Goal: Task Accomplishment & Management: Manage account settings

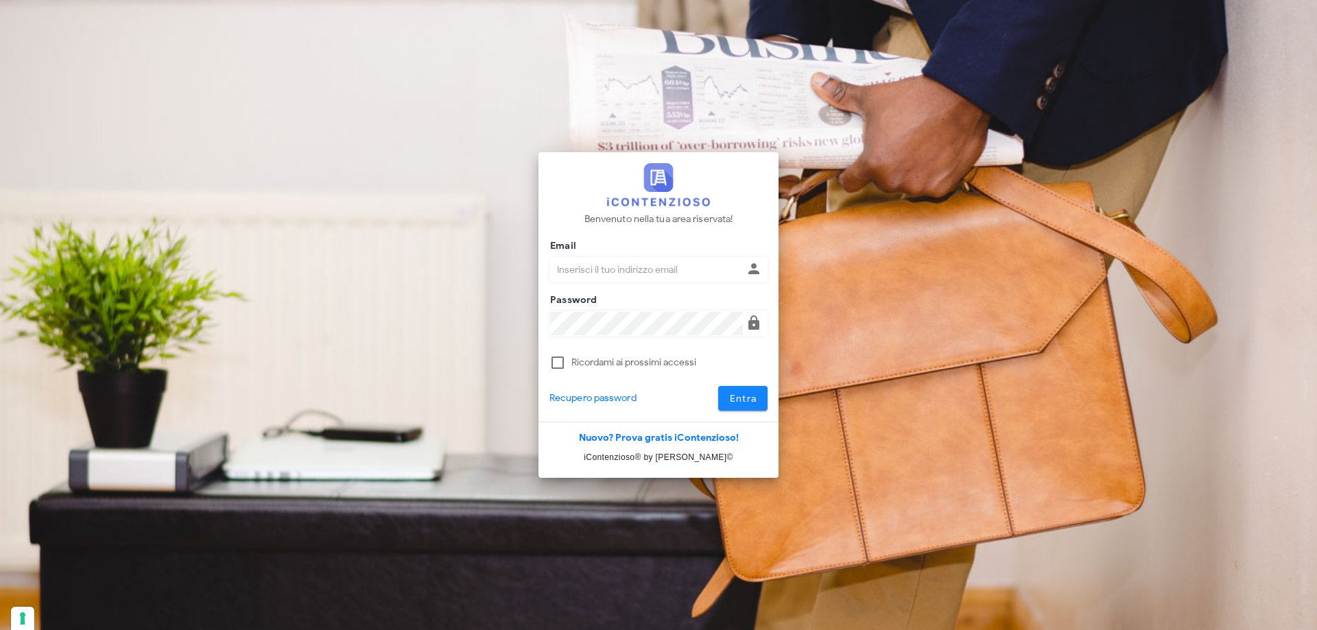
type input "p.rizza@studioassociatoadrev.it"
click at [744, 403] on span "Entra" at bounding box center [743, 399] width 28 height 12
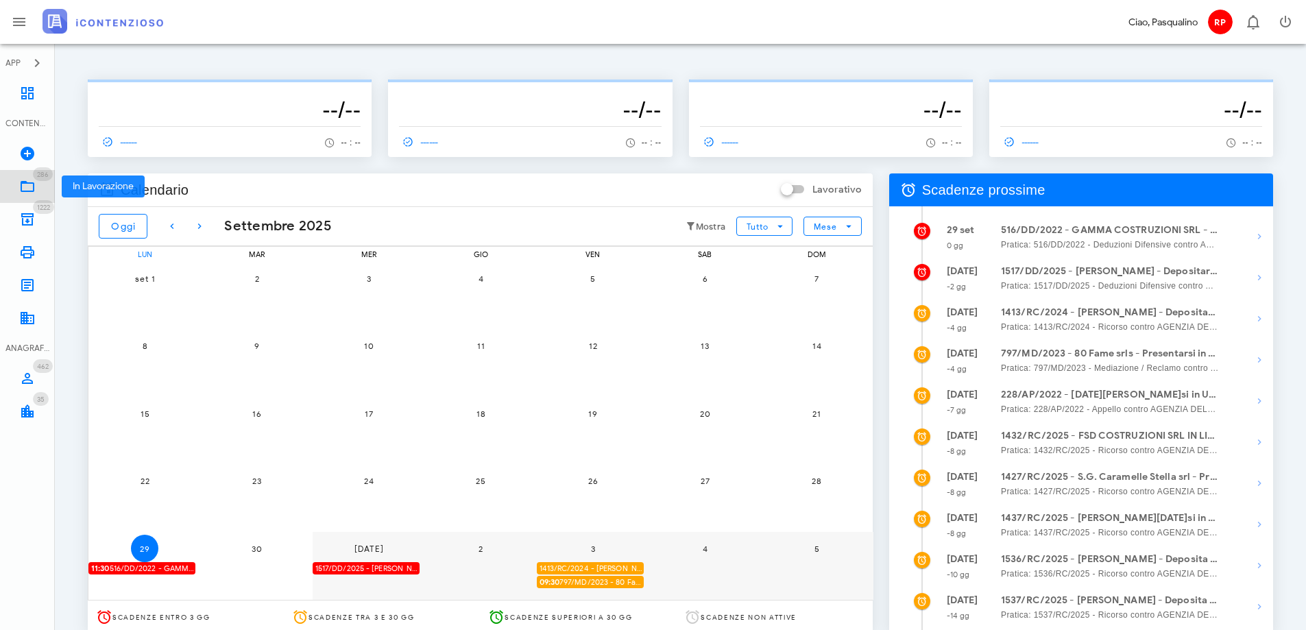
click at [21, 195] on link "286 In Lavorazione 286" at bounding box center [27, 186] width 55 height 33
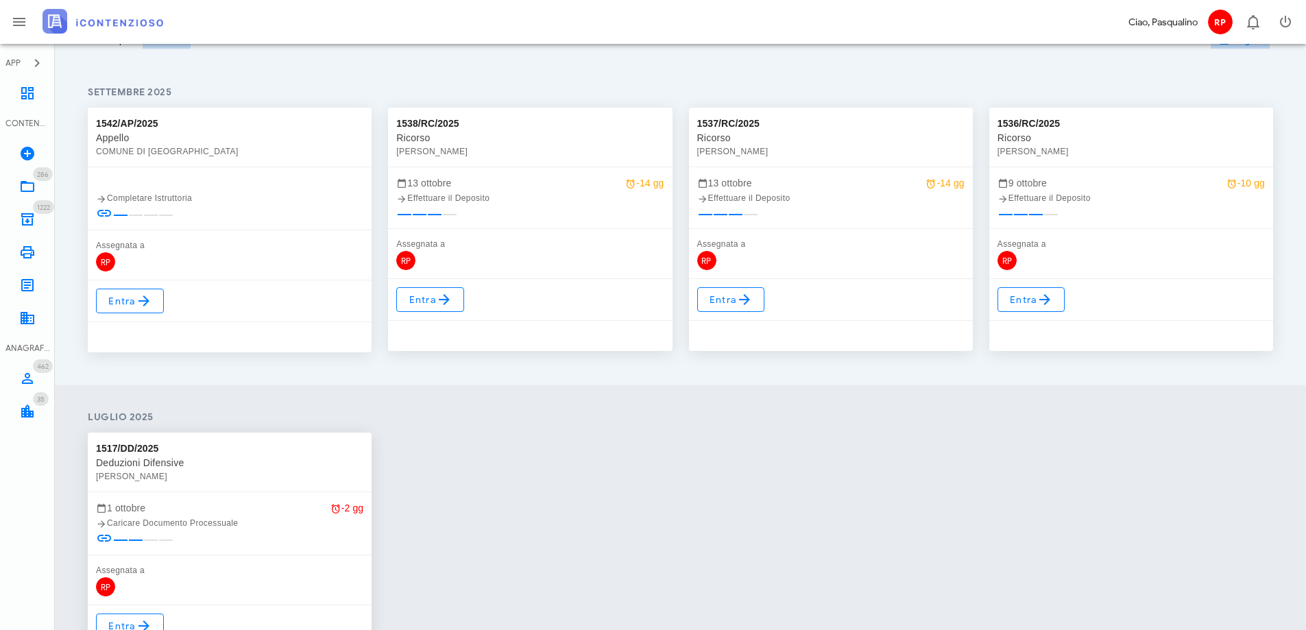
scroll to position [137, 0]
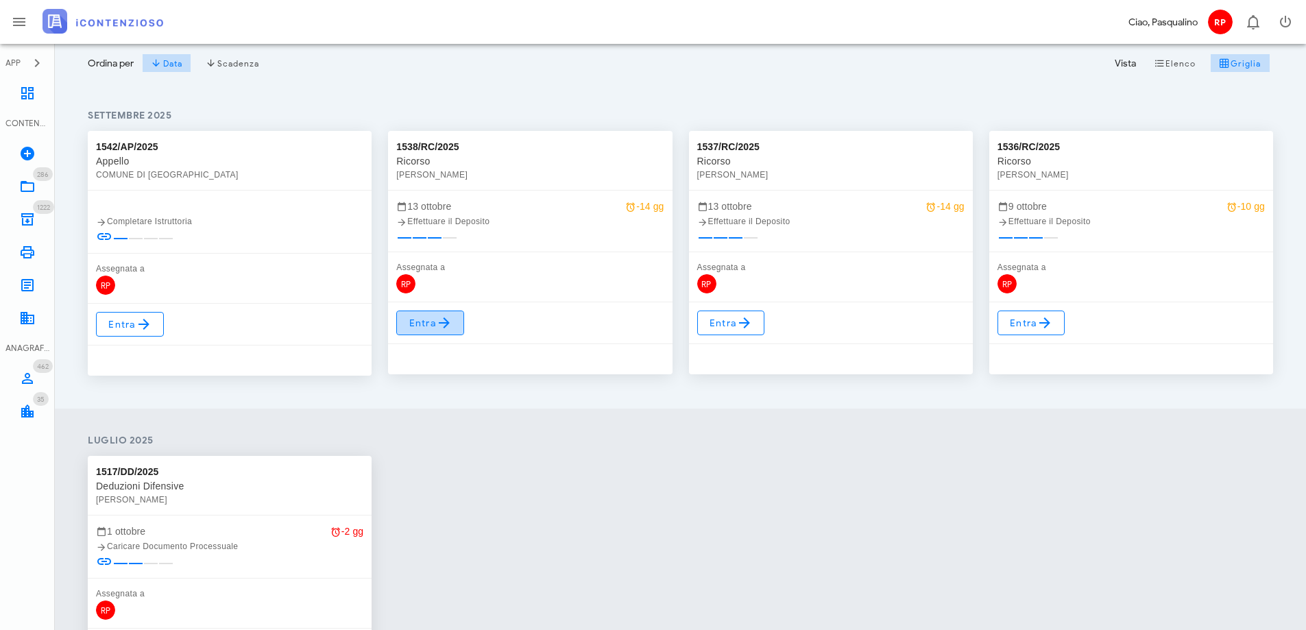
click at [427, 333] on link "Entra" at bounding box center [430, 323] width 68 height 25
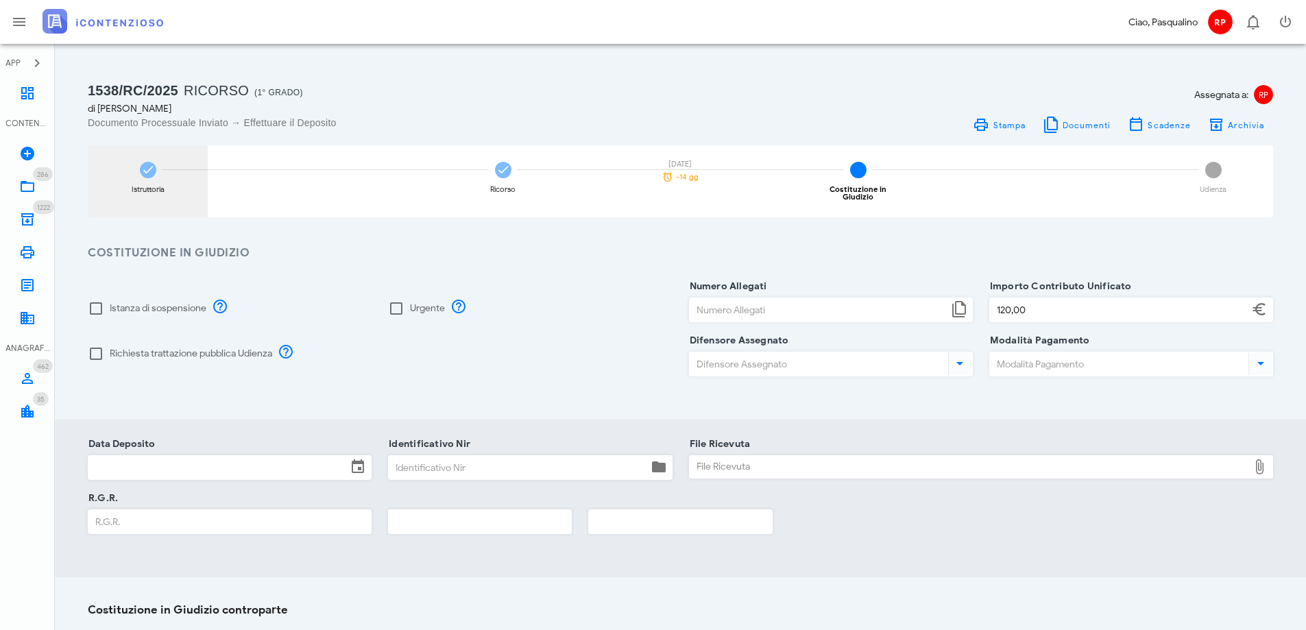
click at [121, 178] on div "Istruttoria" at bounding box center [148, 181] width 120 height 72
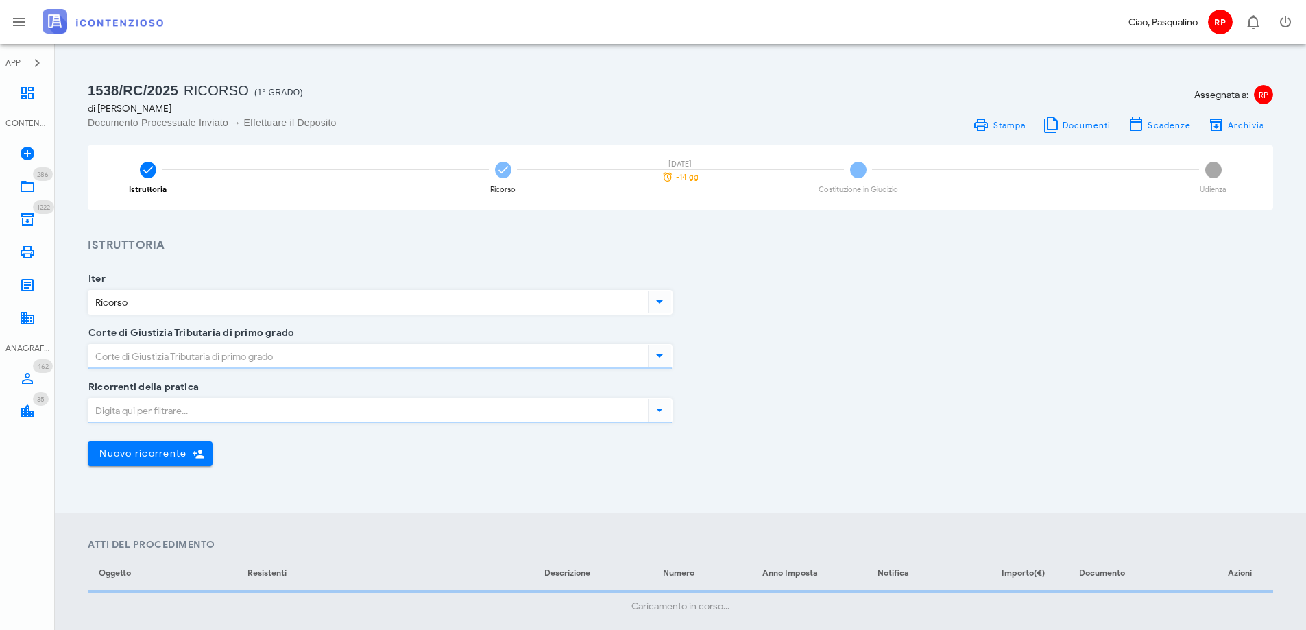
type input "Siracusa"
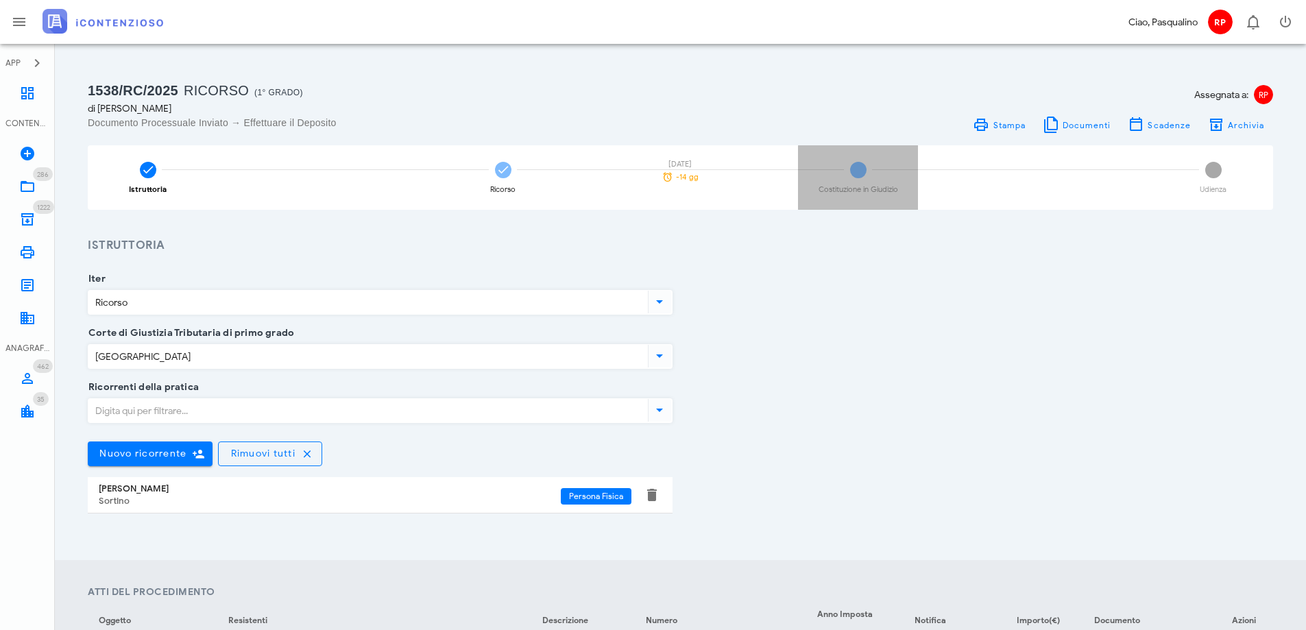
click at [876, 169] on div "3 Costituzione in Giudizio" at bounding box center [858, 177] width 120 height 64
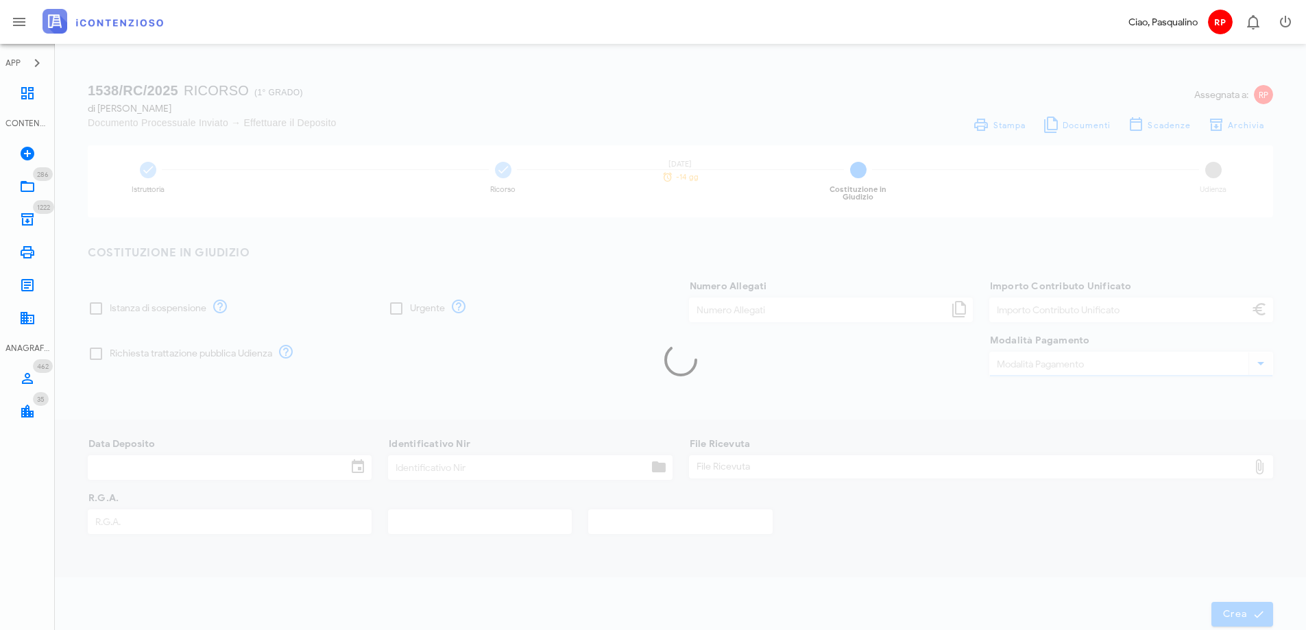
type input "120,00"
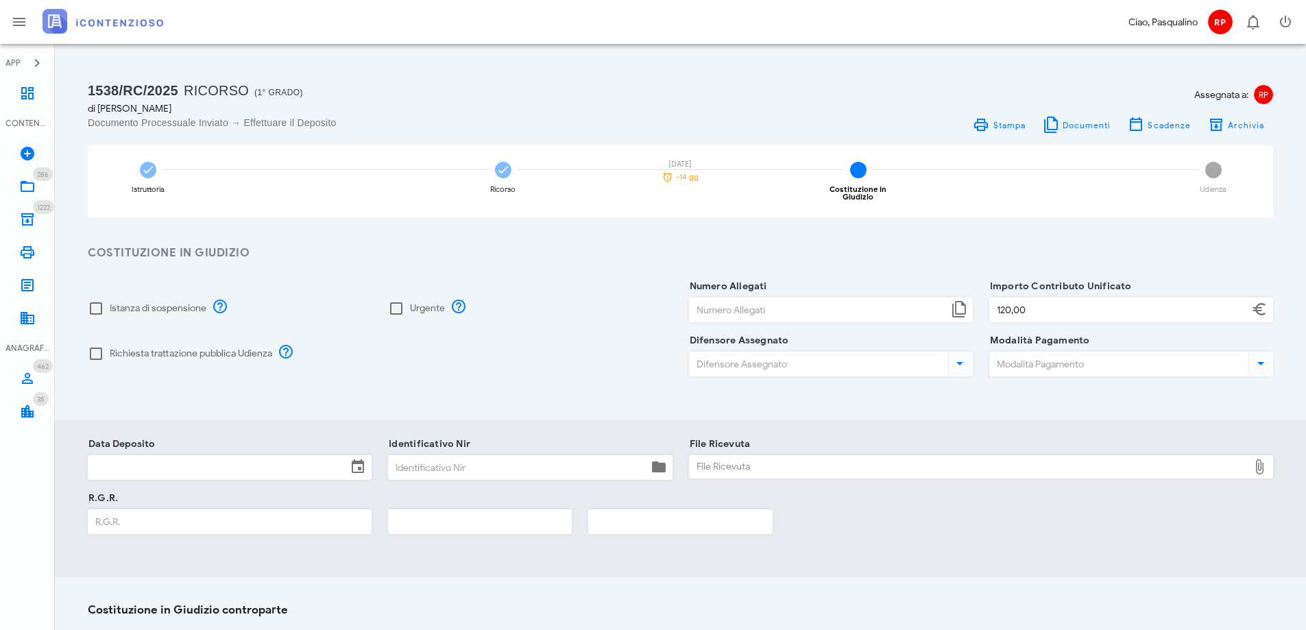
click at [254, 456] on input "Data Deposito" at bounding box center [217, 467] width 259 height 23
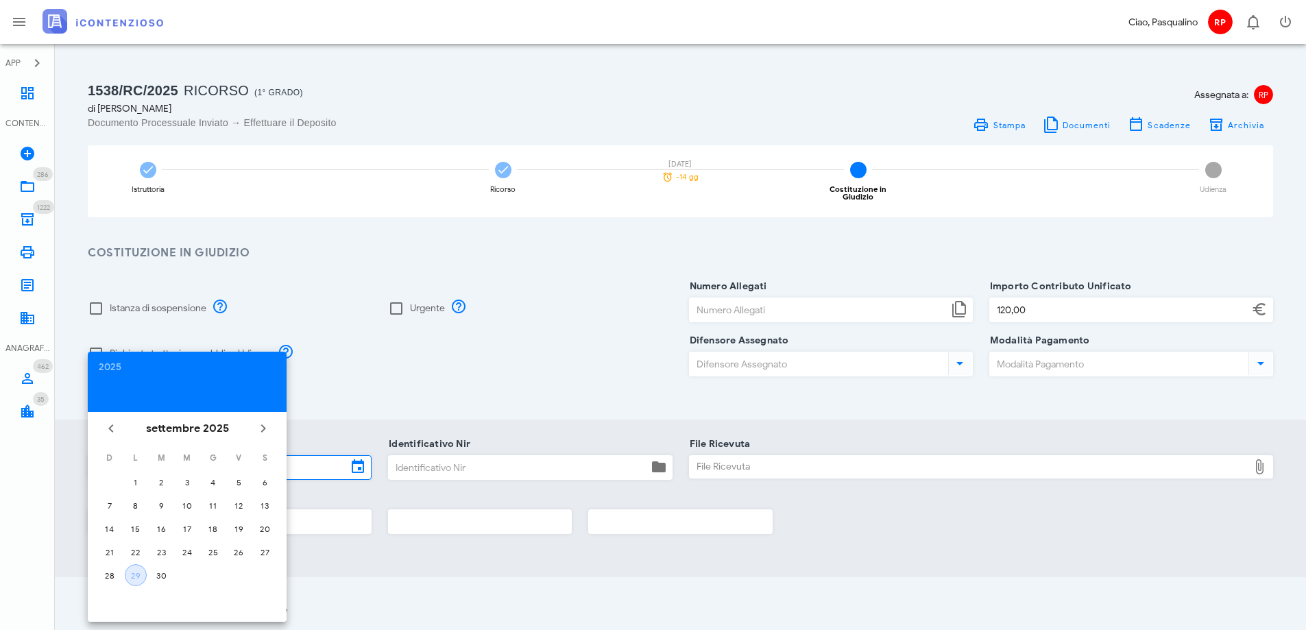
click at [128, 575] on div "29" at bounding box center [135, 576] width 21 height 10
type input "29/09/2025"
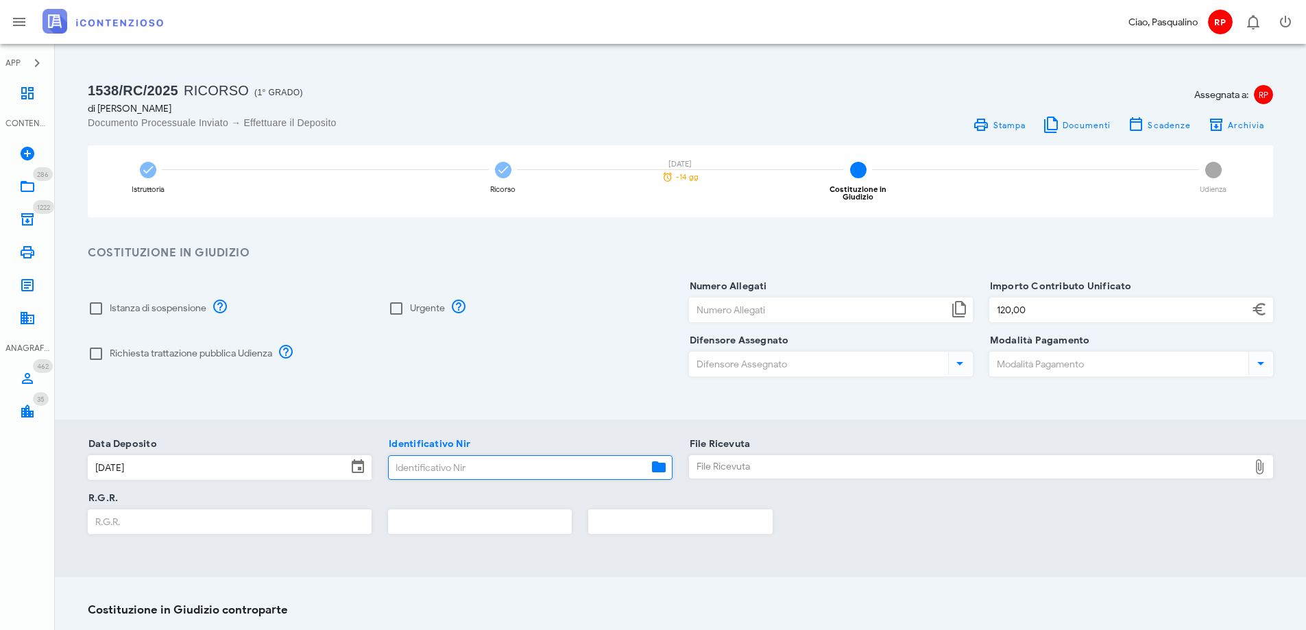
click at [464, 456] on input "Identificativo Nir" at bounding box center [518, 467] width 259 height 23
type input "355"
click at [776, 456] on div "File Ricevuta" at bounding box center [970, 467] width 560 height 22
type input "C:\fakepath\Ricevuta_NIR_T-1386283-2025.pdf"
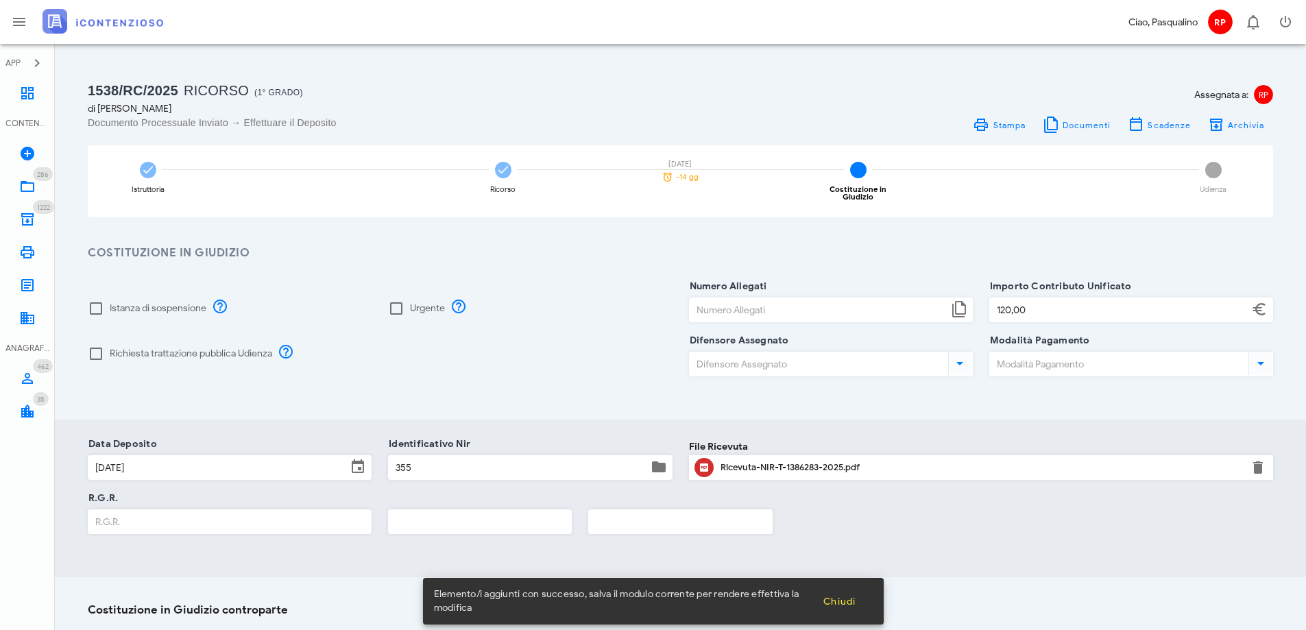
click at [231, 518] on input "R.G.R." at bounding box center [229, 521] width 283 height 23
type input "1762"
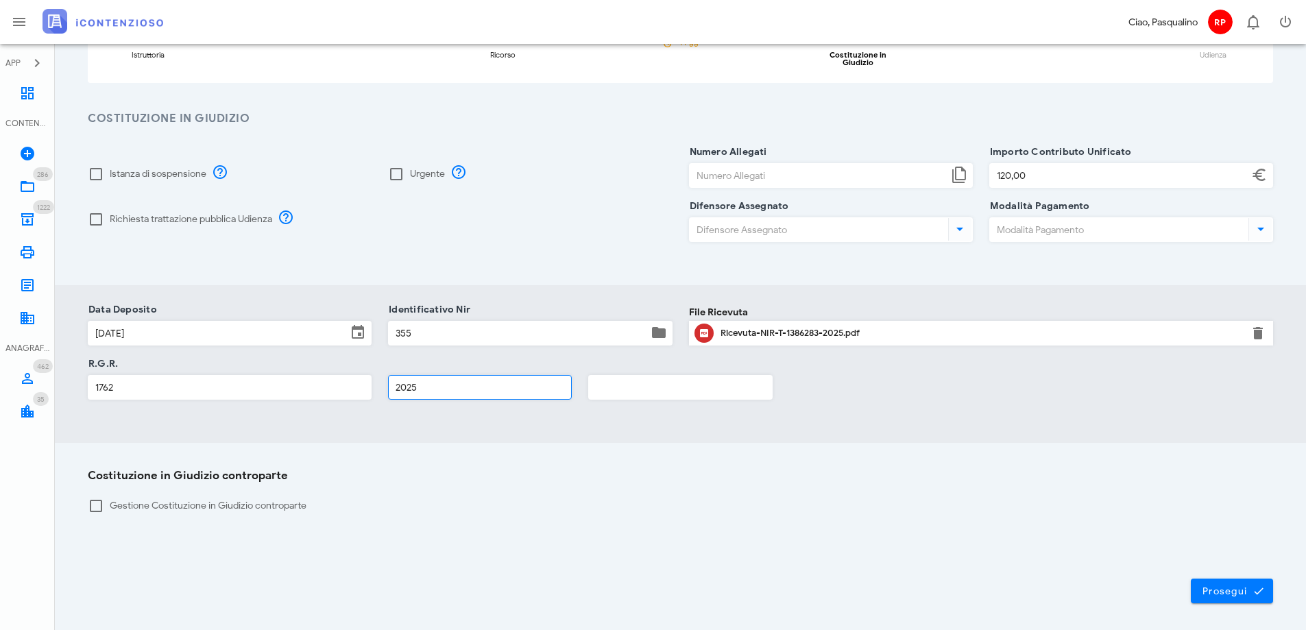
scroll to position [180, 0]
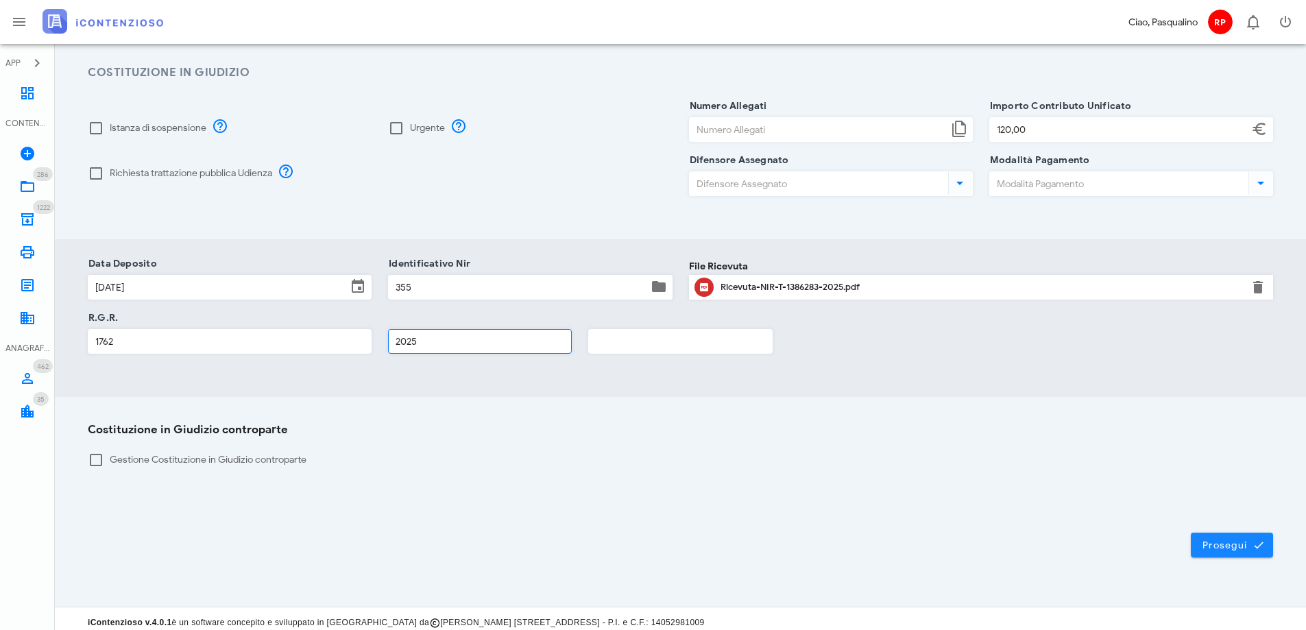
type input "2025"
click at [1227, 533] on button "Prosegui" at bounding box center [1232, 545] width 82 height 25
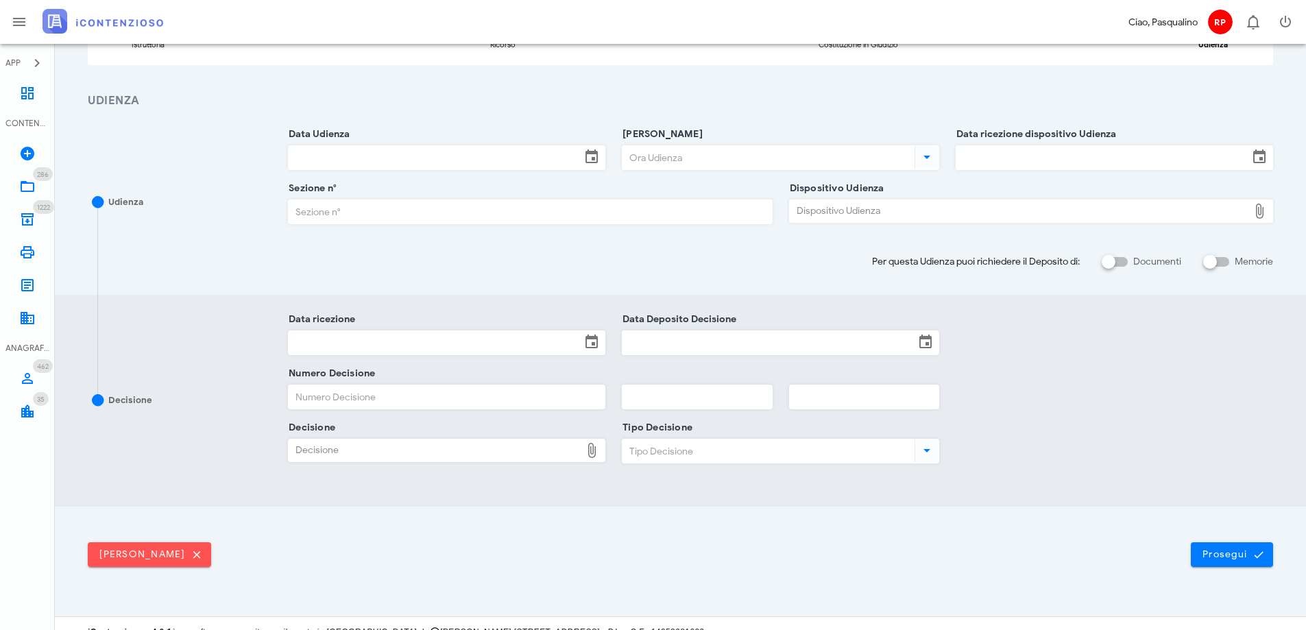
scroll to position [0, 0]
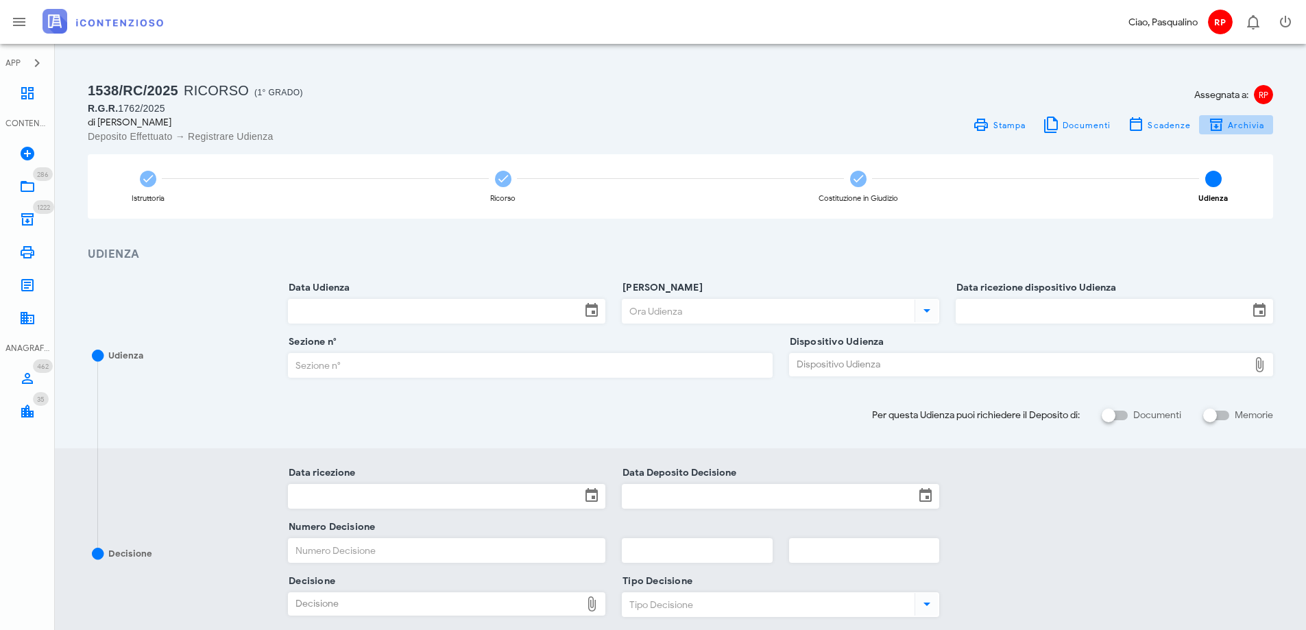
click at [1229, 125] on span "Archivia" at bounding box center [1247, 125] width 38 height 10
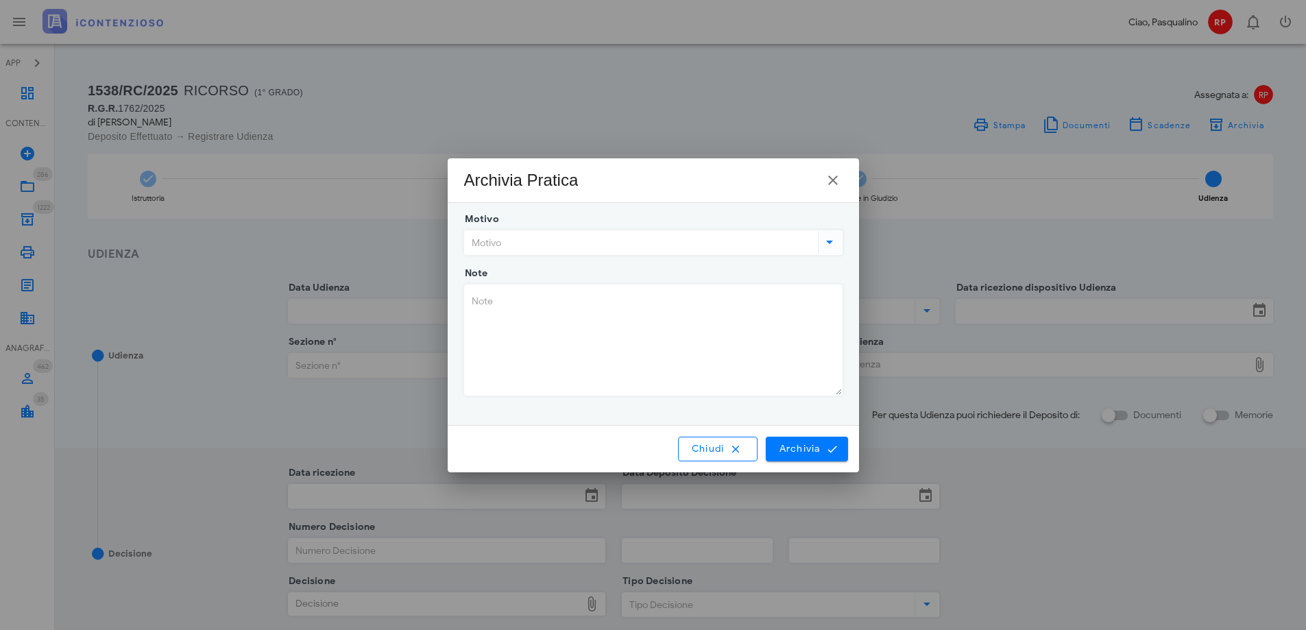
click at [581, 237] on input "Motivo" at bounding box center [640, 242] width 350 height 23
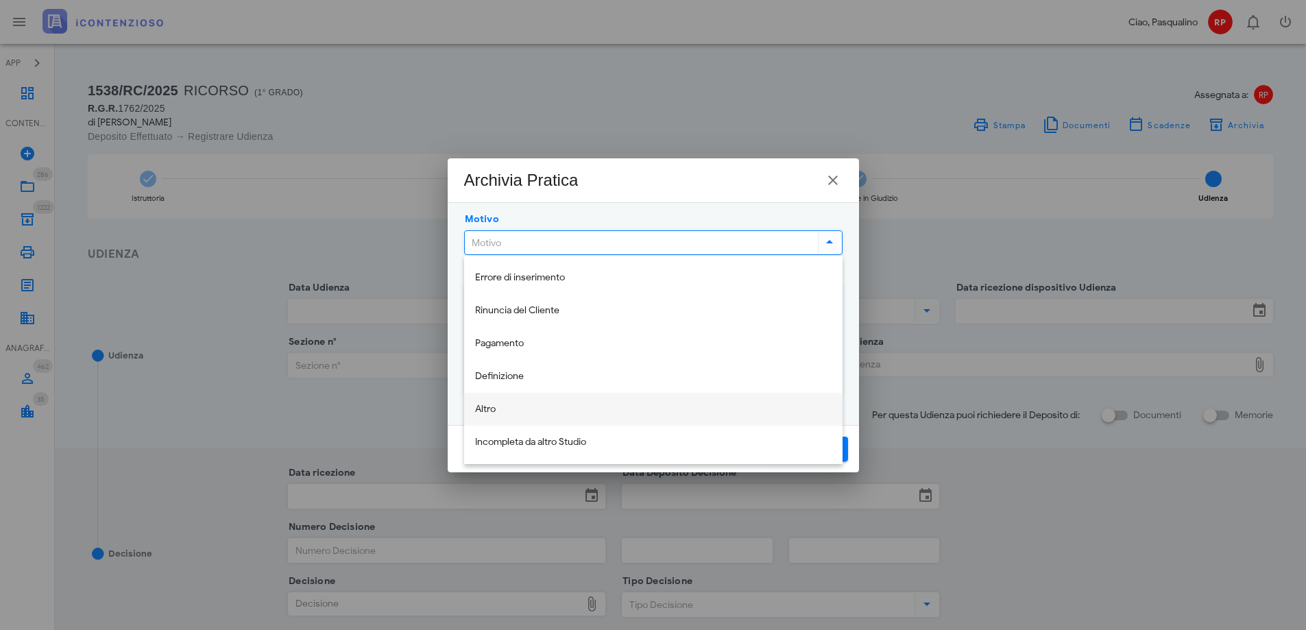
click at [572, 407] on div "Altro" at bounding box center [653, 410] width 357 height 12
type input "Altro"
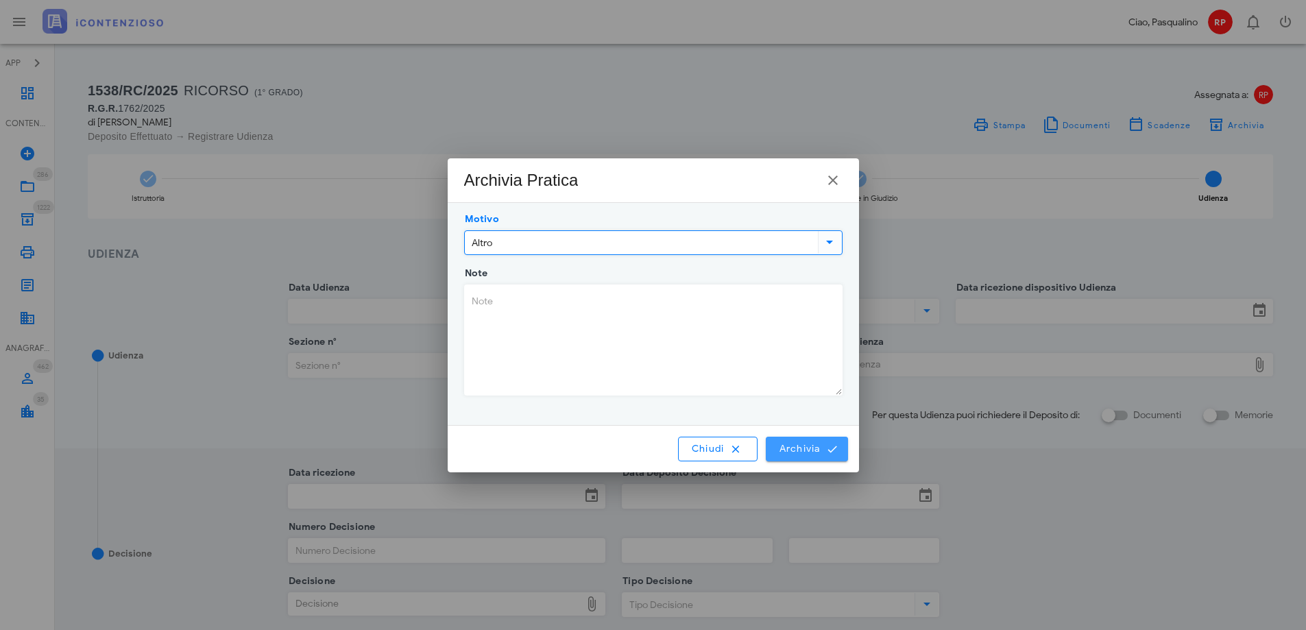
click at [792, 446] on span "Archivia" at bounding box center [806, 449] width 57 height 12
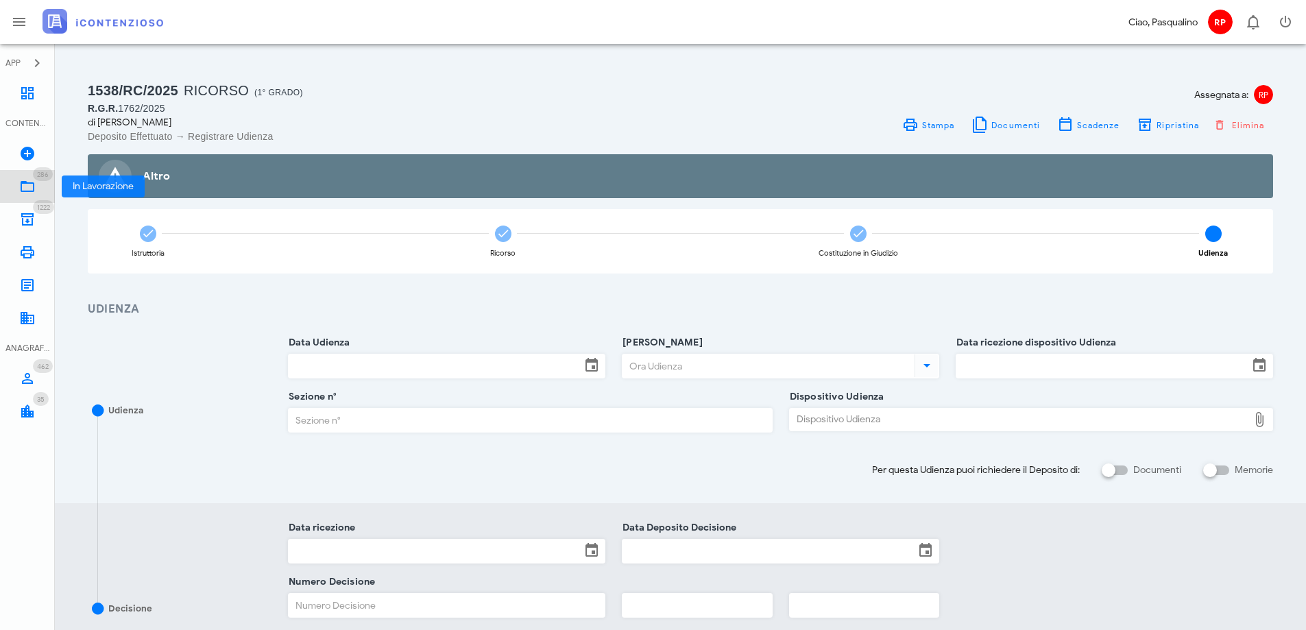
click at [36, 184] on link "286 In Lavorazione 286" at bounding box center [27, 186] width 55 height 33
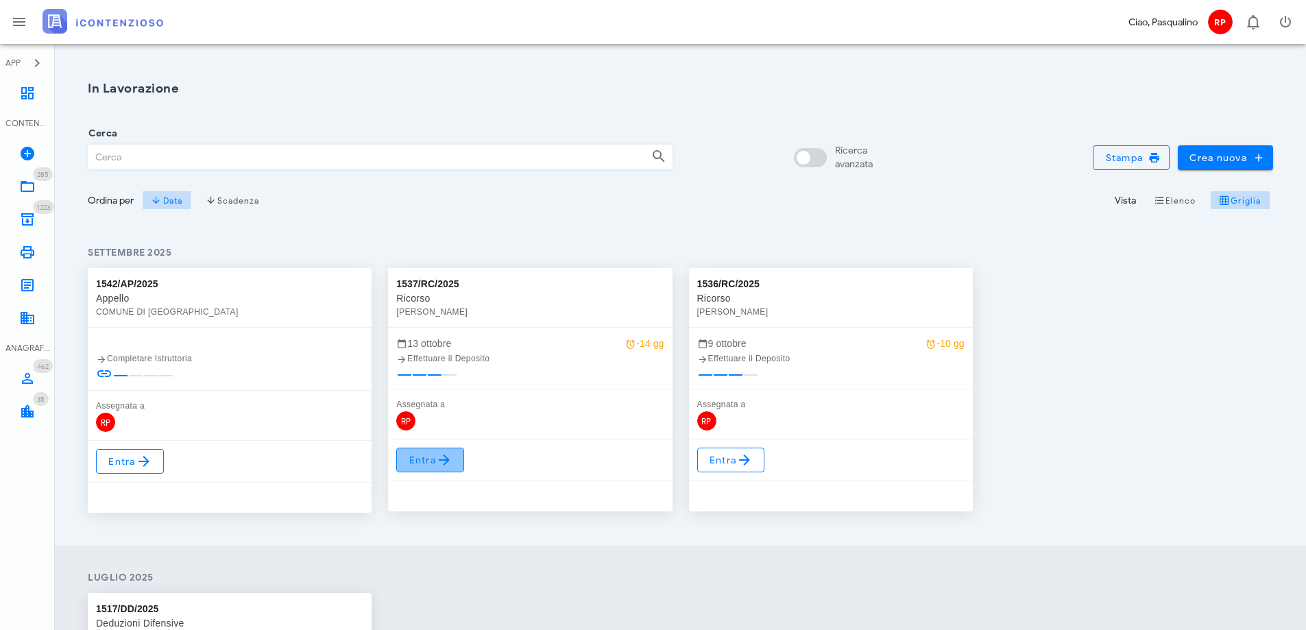
click at [432, 464] on span "Entra" at bounding box center [430, 460] width 45 height 16
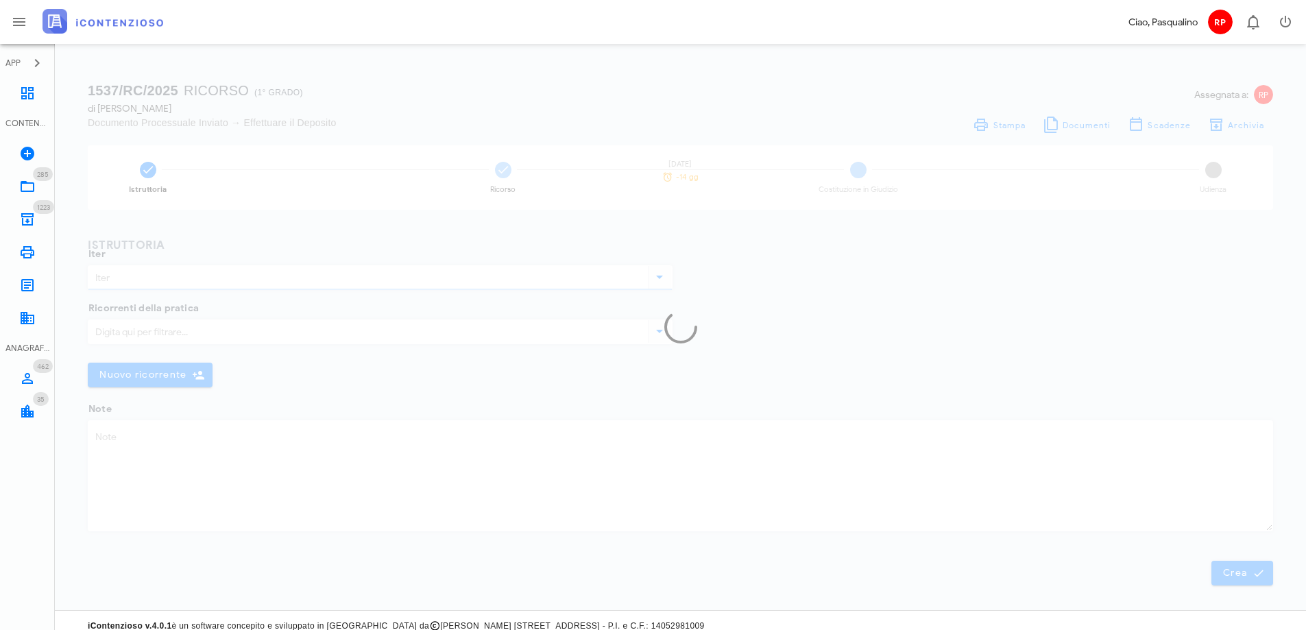
type input "Ricorso"
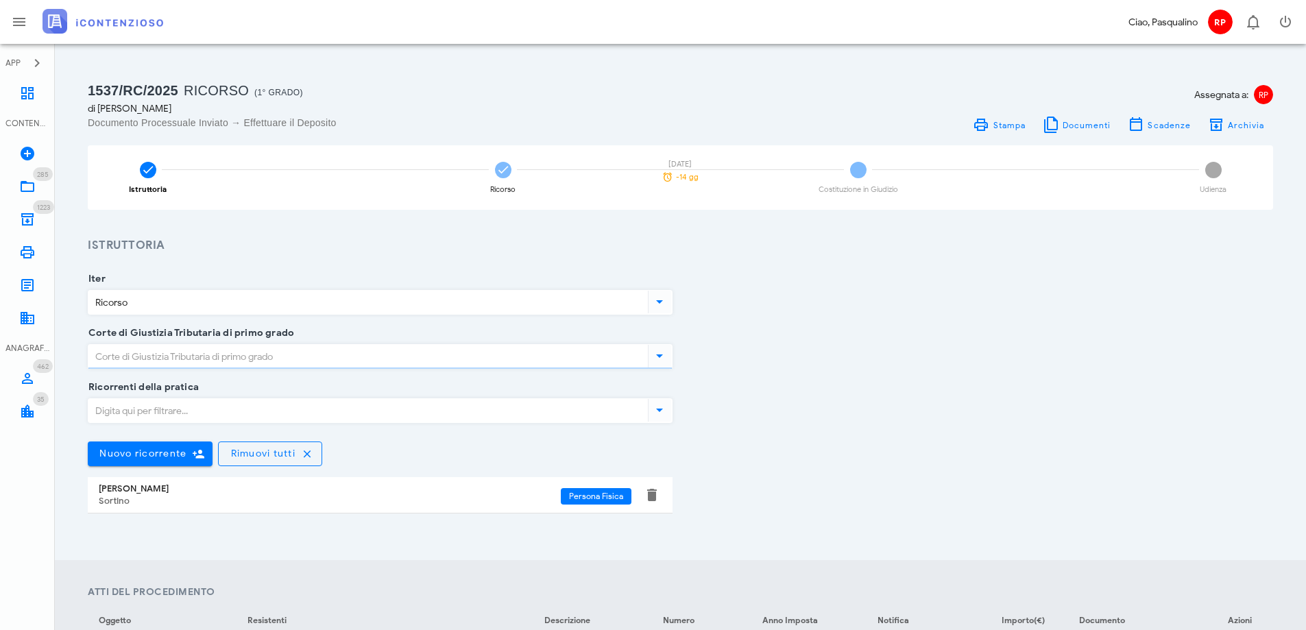
type input "[GEOGRAPHIC_DATA]"
click at [1256, 124] on span "Archivia" at bounding box center [1247, 125] width 38 height 10
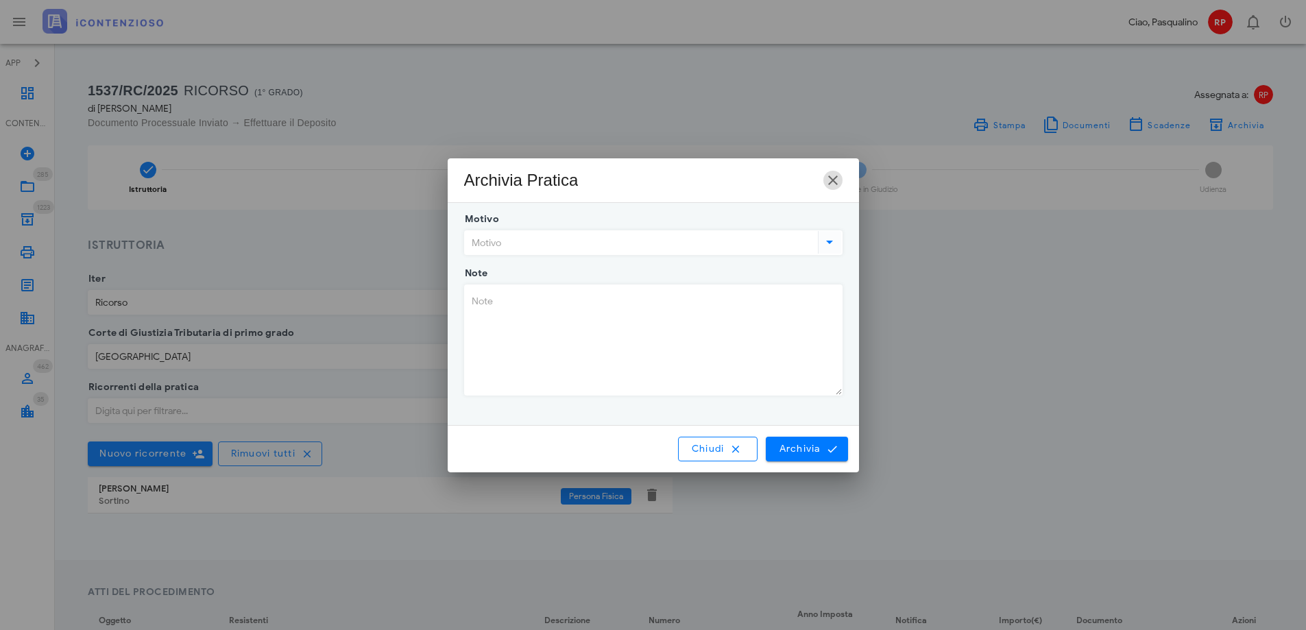
click at [828, 178] on icon "button" at bounding box center [833, 180] width 16 height 16
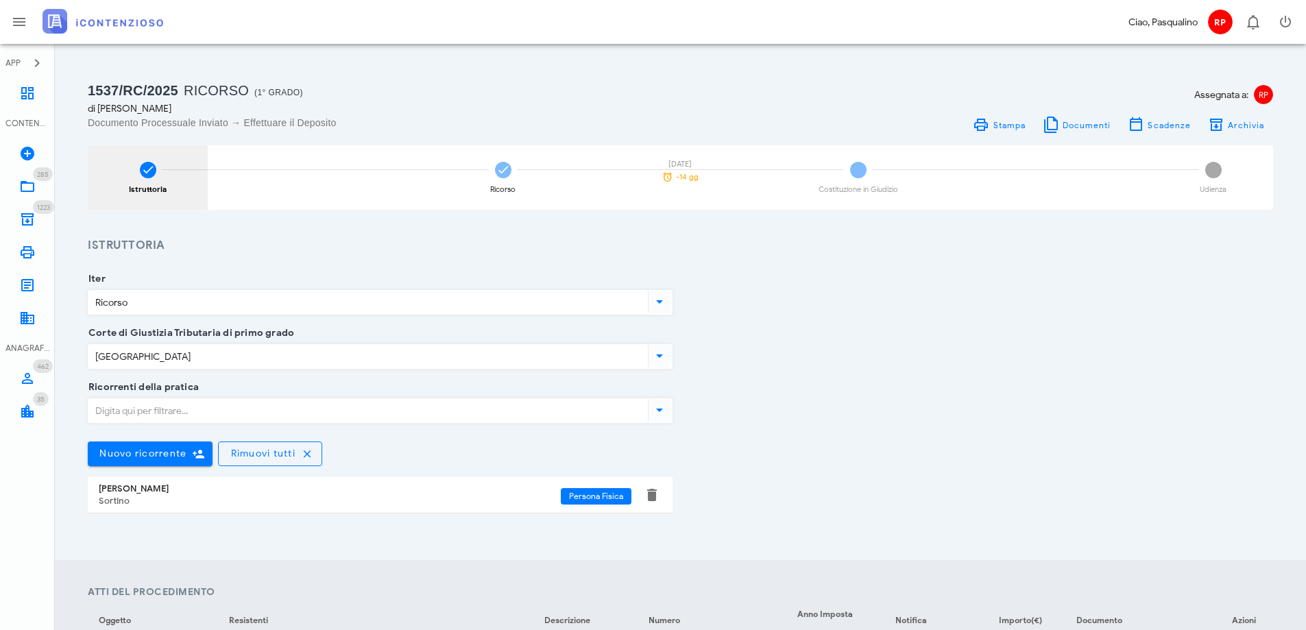
click at [92, 192] on div "Istruttoria" at bounding box center [148, 177] width 120 height 64
click at [128, 181] on div "Istruttoria" at bounding box center [148, 177] width 120 height 64
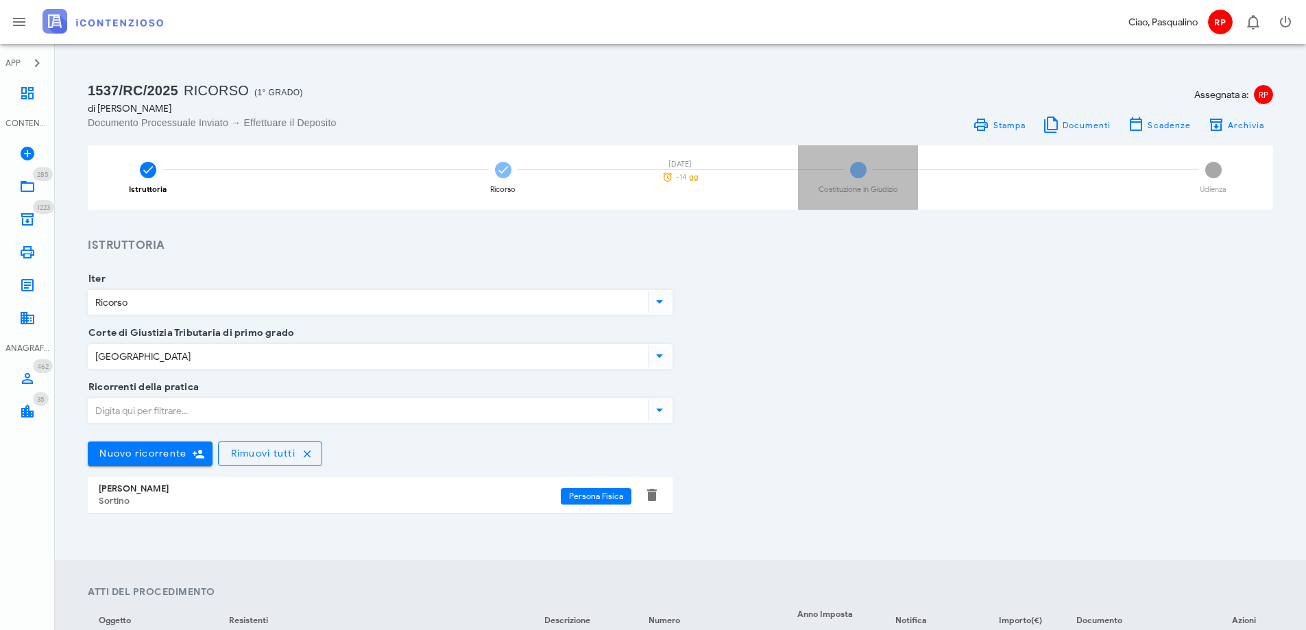
click at [881, 186] on div "Costituzione in Giudizio" at bounding box center [859, 190] width 80 height 8
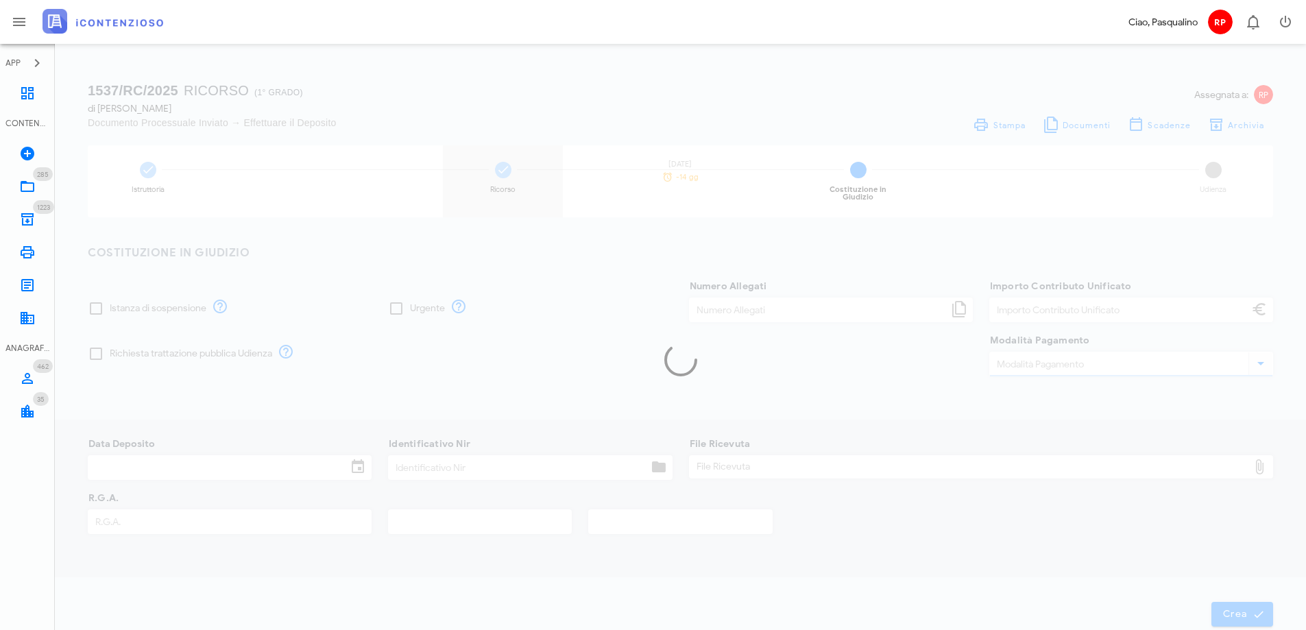
type input "120,00"
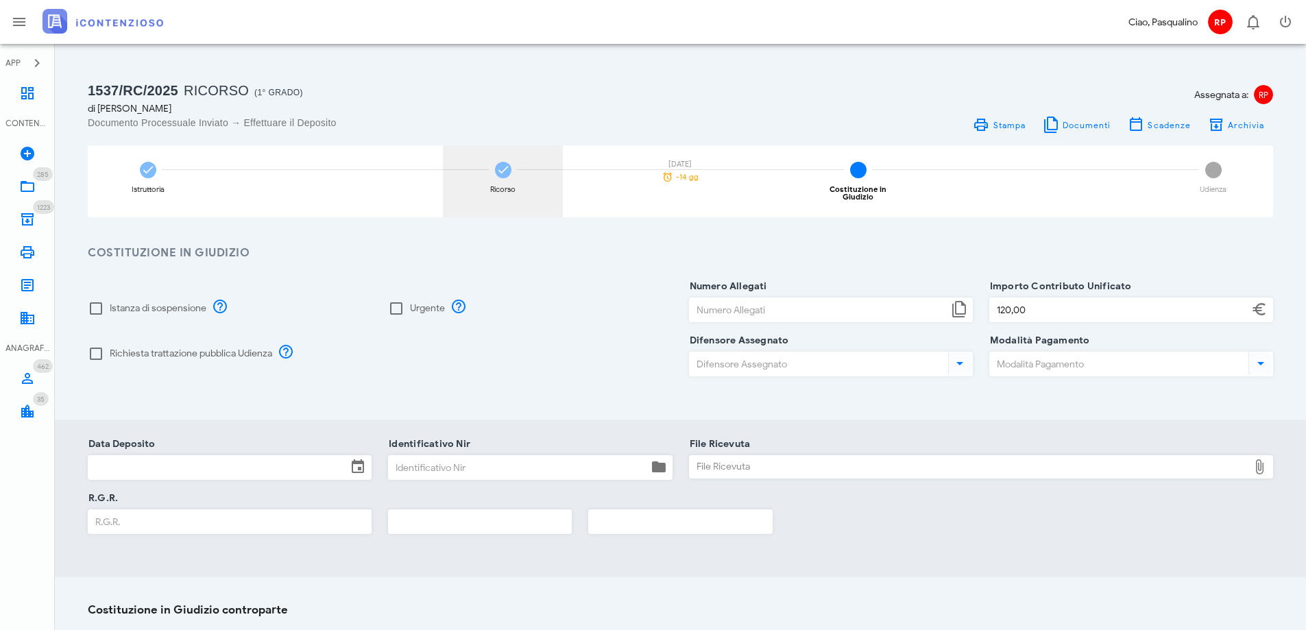
click at [507, 163] on icon at bounding box center [503, 170] width 14 height 14
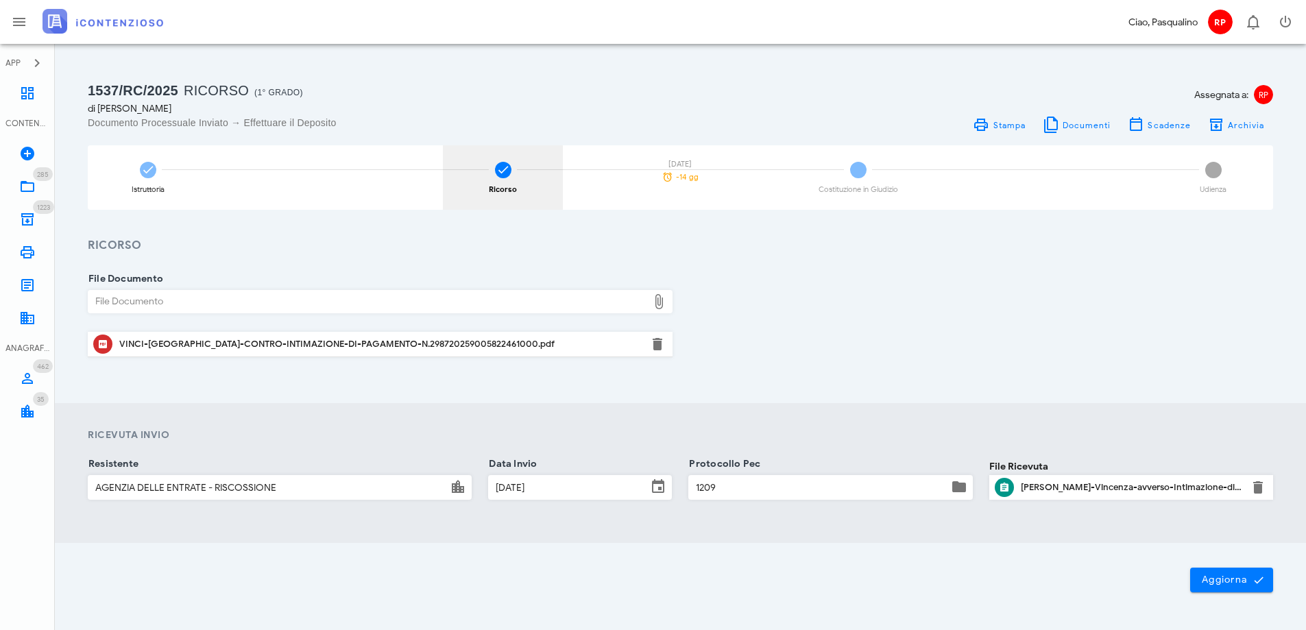
scroll to position [43, 0]
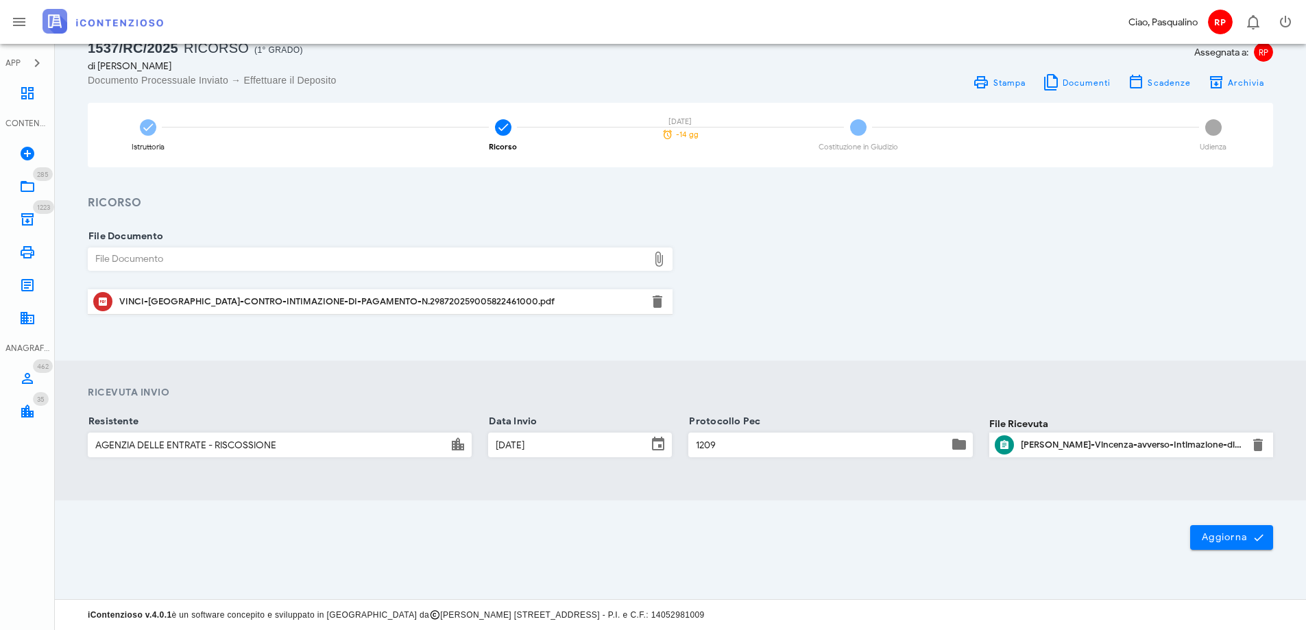
click at [1105, 444] on div "Ricorso-Vinci-Vincenza-avverso-Intimazione-di-Pagamento-n.29820259006133409000-…" at bounding box center [1131, 445] width 221 height 11
click at [178, 156] on div "Istruttoria" at bounding box center [148, 135] width 120 height 64
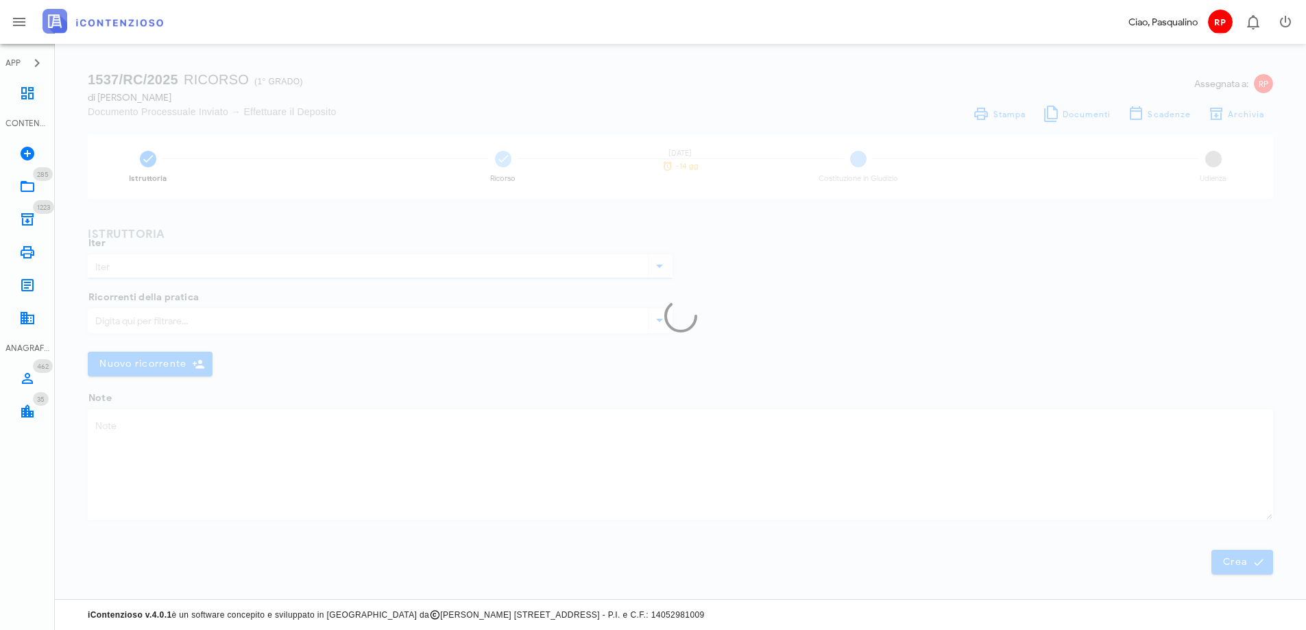
type input "Ricorso"
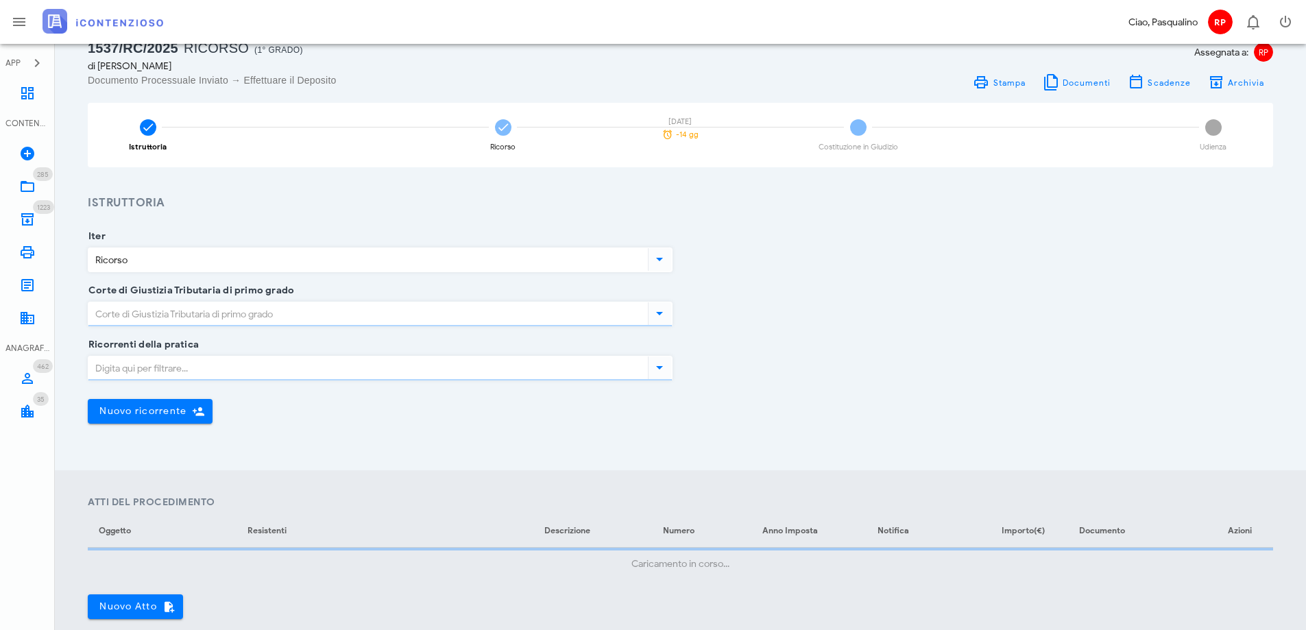
type input "Siracusa"
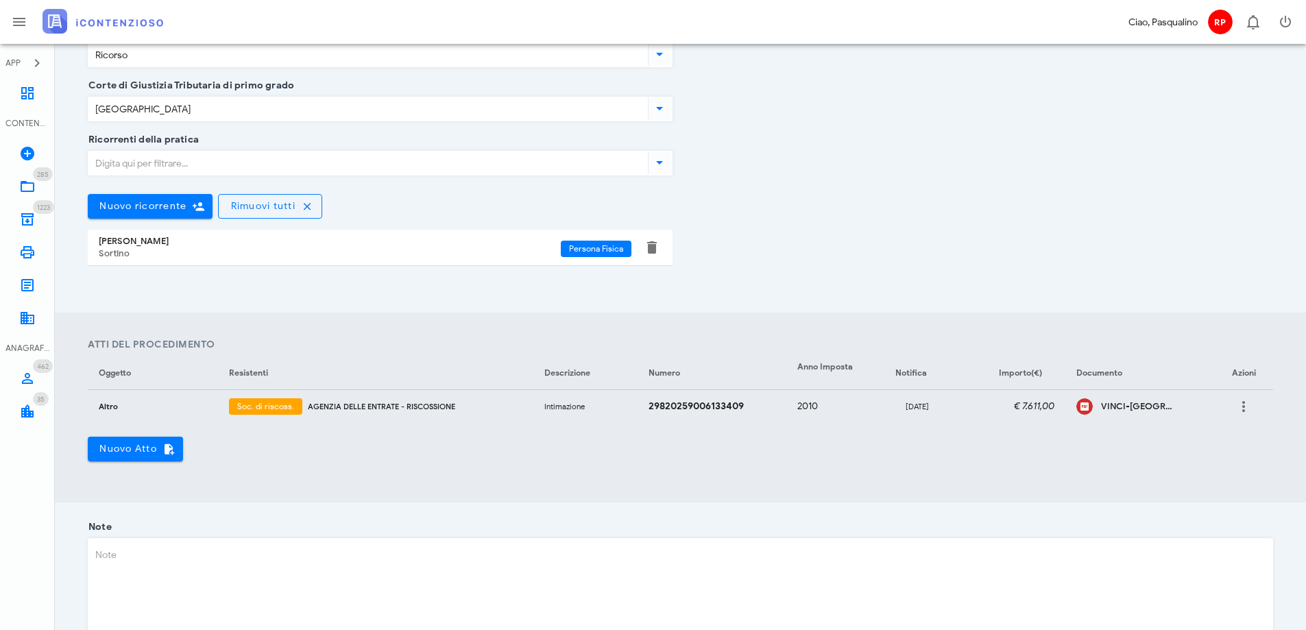
scroll to position [248, 0]
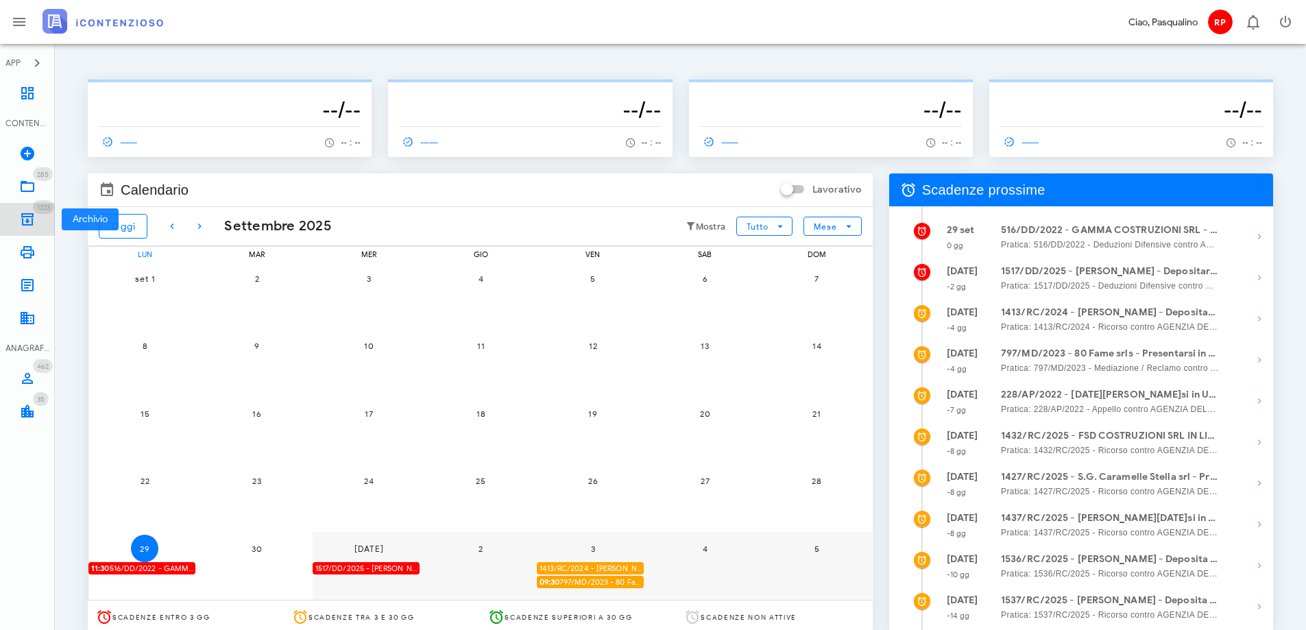
click at [27, 213] on icon at bounding box center [27, 219] width 16 height 16
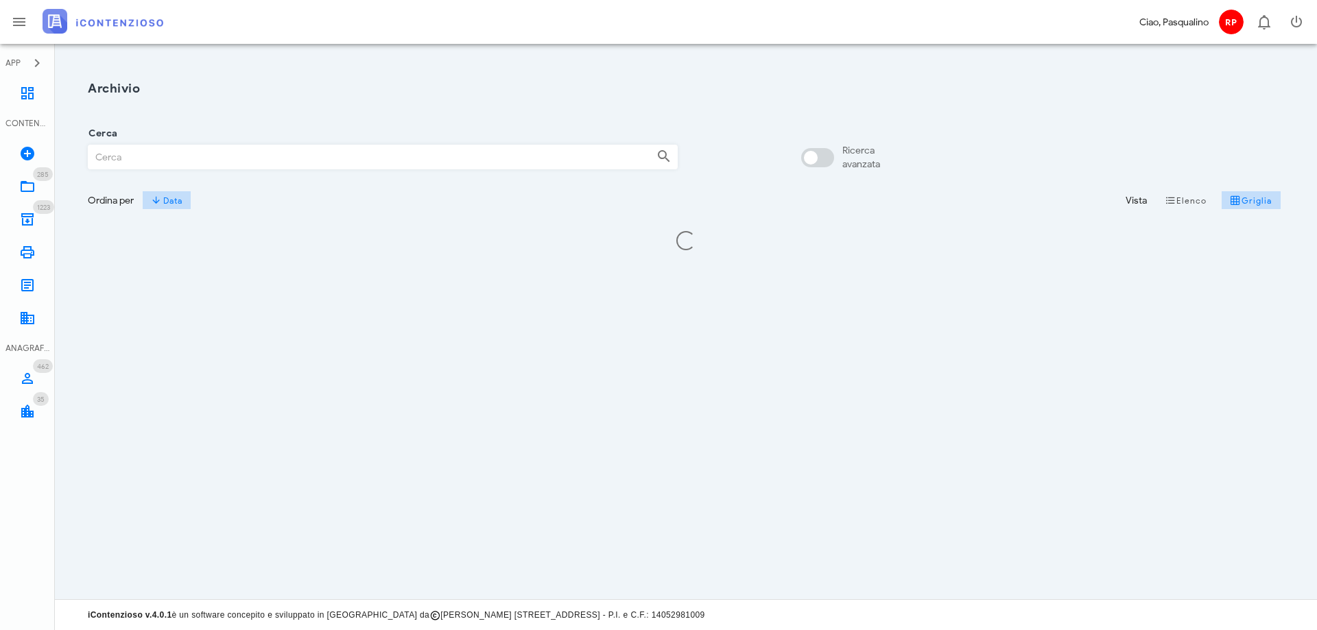
click at [125, 156] on input "Cerca" at bounding box center [366, 156] width 557 height 23
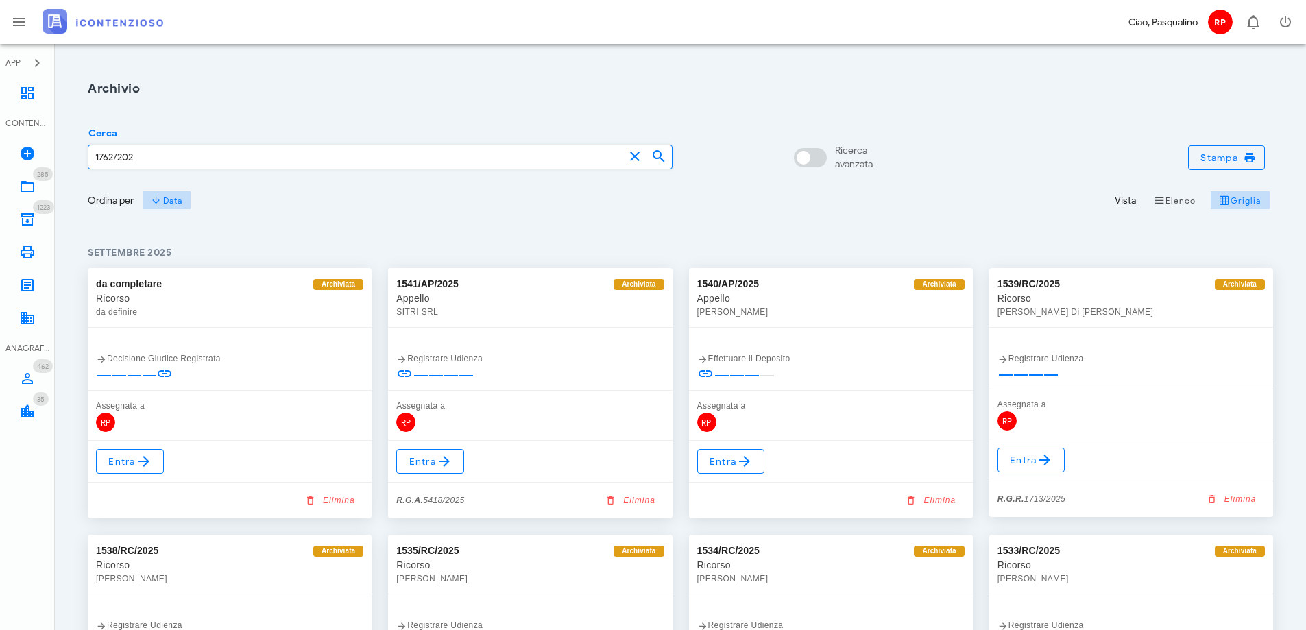
type input "1762/2025"
